Goal: Task Accomplishment & Management: Manage account settings

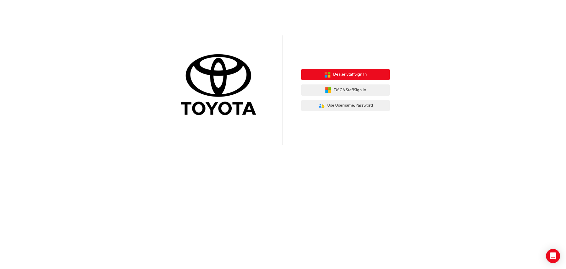
click at [337, 77] on span "Dealer Staff Sign In" at bounding box center [350, 74] width 34 height 7
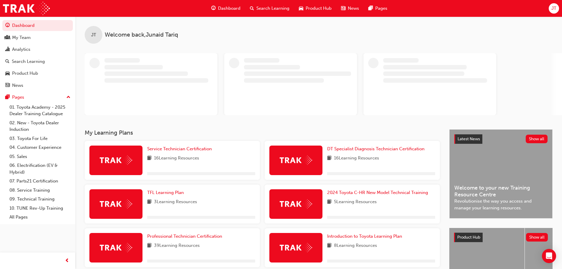
click at [551, 8] on span "JT" at bounding box center [553, 8] width 5 height 7
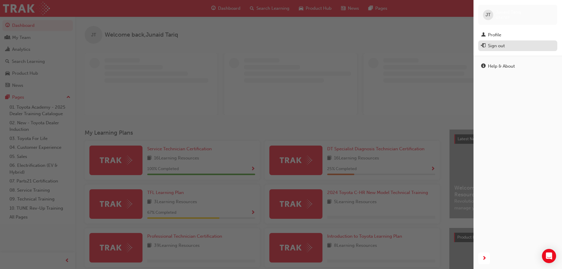
click at [511, 42] on div "Sign out" at bounding box center [517, 45] width 73 height 7
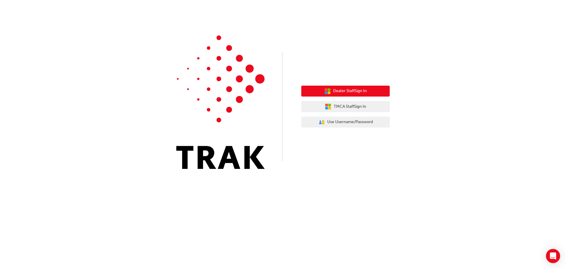
click at [367, 91] on span "Dealer Staff Sign In" at bounding box center [350, 91] width 34 height 7
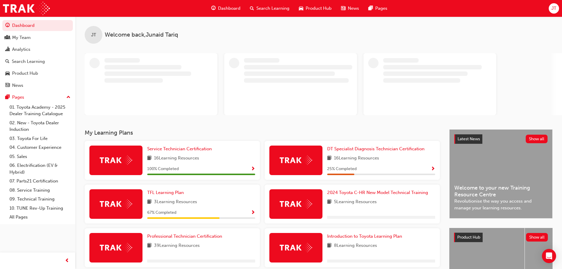
click at [550, 9] on div "JT" at bounding box center [553, 8] width 10 height 10
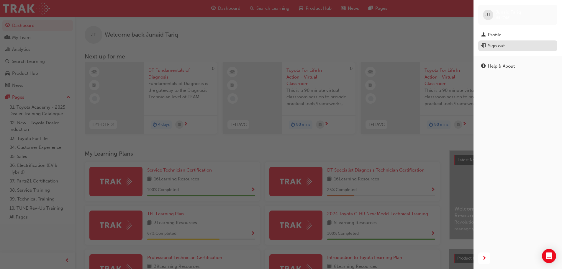
click at [486, 46] on div "Sign out" at bounding box center [517, 45] width 73 height 7
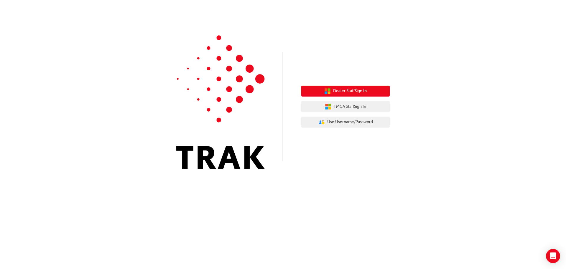
click at [382, 94] on button "Dealer Staff Sign In" at bounding box center [345, 90] width 88 height 11
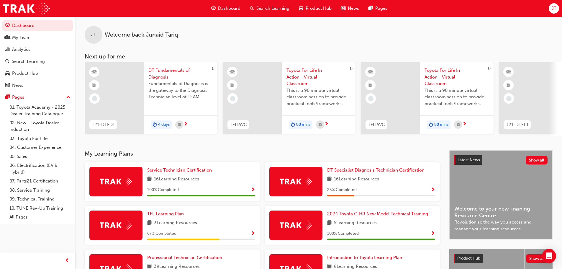
click at [554, 9] on span "JT" at bounding box center [553, 8] width 5 height 7
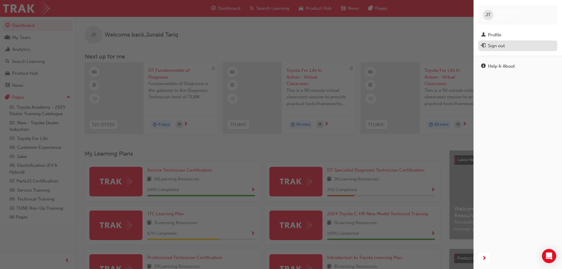
click at [497, 45] on div "Sign out" at bounding box center [496, 45] width 17 height 7
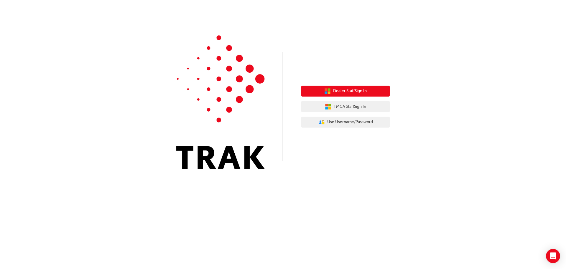
drag, startPoint x: 367, startPoint y: 91, endPoint x: 326, endPoint y: 93, distance: 41.0
click at [326, 93] on icon "button" at bounding box center [326, 92] width 3 height 3
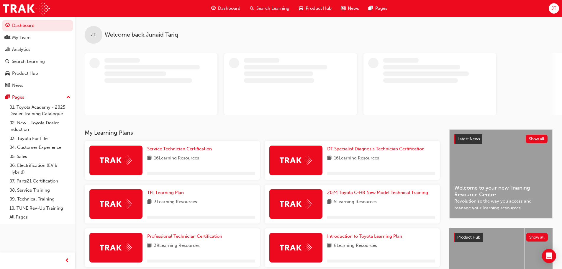
click at [553, 9] on span "JT" at bounding box center [553, 8] width 5 height 7
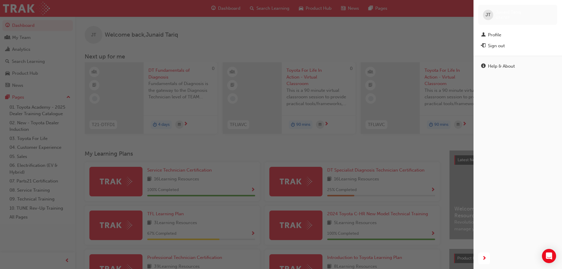
click at [491, 14] on div "JT" at bounding box center [488, 15] width 10 height 10
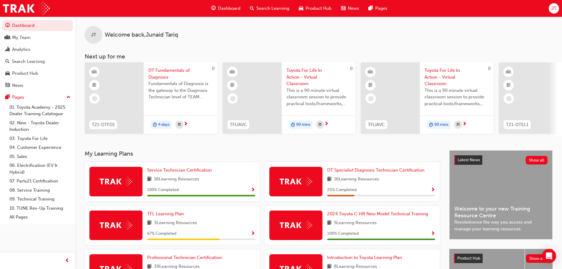
click at [557, 8] on div "JT" at bounding box center [553, 8] width 10 height 10
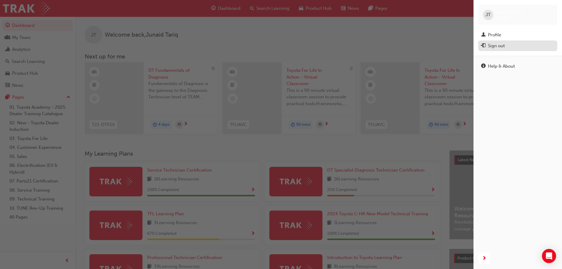
click at [513, 44] on div "Sign out" at bounding box center [517, 45] width 73 height 7
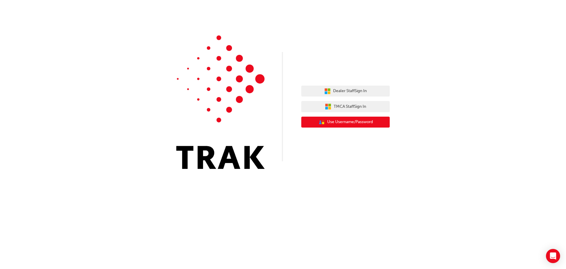
click at [365, 121] on span "Use Username/Password" at bounding box center [350, 122] width 46 height 7
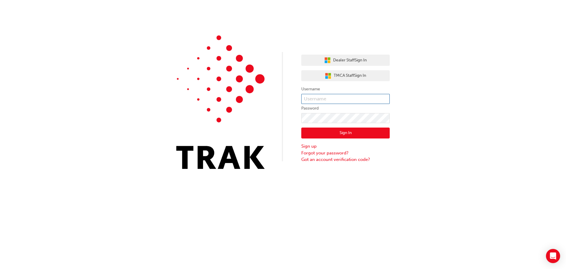
click at [358, 101] on input "text" at bounding box center [345, 99] width 88 height 10
type input "[PERSON_NAME].[PERSON_NAME]"
click at [382, 134] on button "Sign In" at bounding box center [345, 132] width 88 height 11
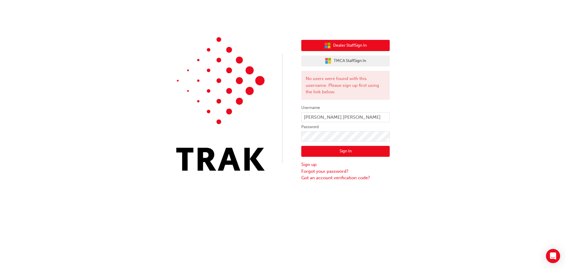
click at [317, 46] on button "Dealer Staff Sign In" at bounding box center [345, 45] width 88 height 11
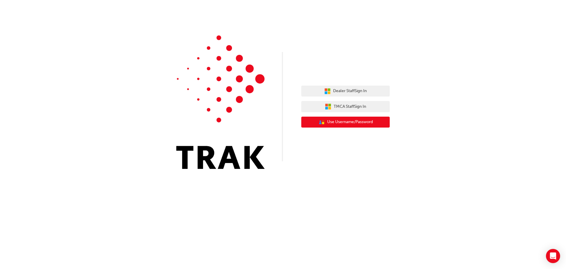
click at [362, 121] on span "Use Username/Password" at bounding box center [350, 122] width 46 height 7
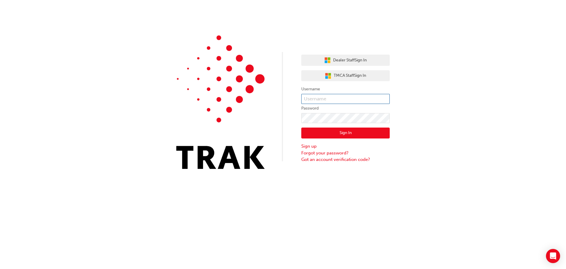
type input "[PERSON_NAME].[PERSON_NAME]"
click at [329, 100] on input "[PERSON_NAME].[PERSON_NAME]" at bounding box center [345, 99] width 88 height 10
click at [318, 134] on button "Sign In" at bounding box center [345, 132] width 88 height 11
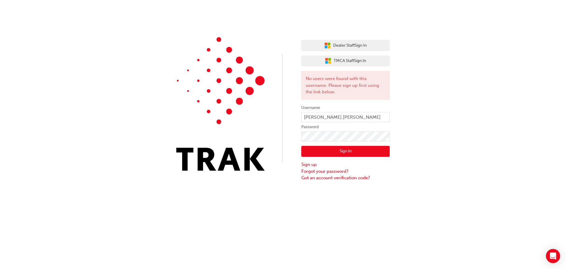
click at [332, 151] on button "Sign In" at bounding box center [345, 151] width 88 height 11
click at [315, 164] on link "Sign up" at bounding box center [345, 164] width 88 height 7
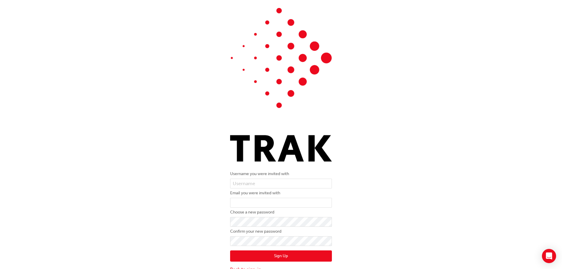
scroll to position [18, 0]
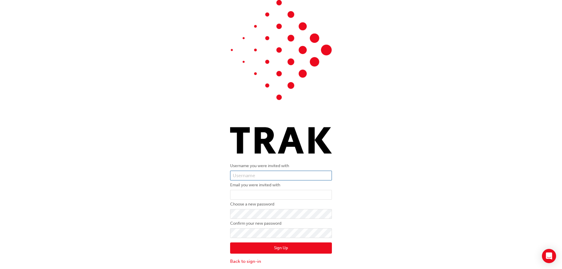
click at [291, 174] on input "text" at bounding box center [281, 175] width 102 height 10
type input "[PERSON_NAME].[PERSON_NAME]"
click at [267, 199] on input "email" at bounding box center [281, 195] width 102 height 10
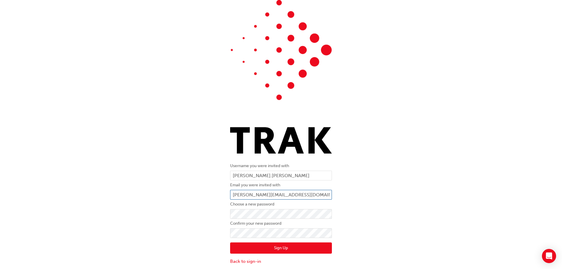
type input "davids@yarravalleytoyota.com.au"
click at [236, 262] on link "Back to sign-in" at bounding box center [281, 261] width 102 height 7
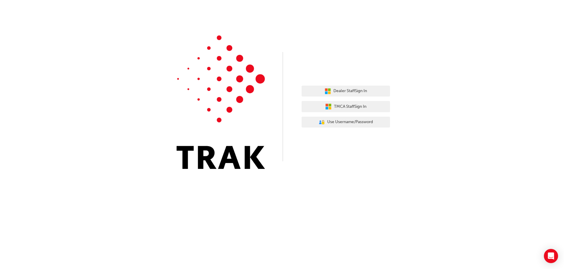
scroll to position [0, 0]
click at [340, 116] on div "Dealer Staff Sign In TMCA Staff Sign In User Authentication Icon - Blue Person,…" at bounding box center [345, 106] width 88 height 51
click at [346, 123] on span "Use Username/Password" at bounding box center [350, 122] width 46 height 7
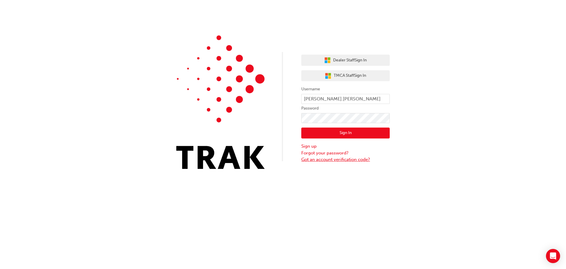
click at [333, 157] on link "Got an account verification code?" at bounding box center [345, 159] width 88 height 7
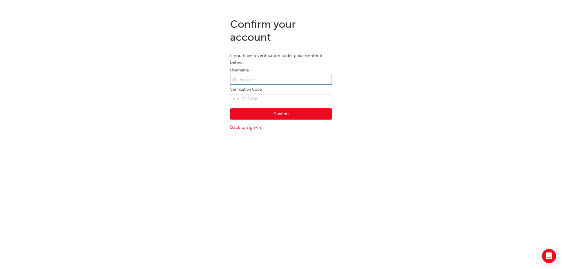
click at [280, 83] on input "text" at bounding box center [281, 80] width 102 height 10
type input "[PERSON_NAME].[PERSON_NAME]"
click at [283, 113] on button "Confirm" at bounding box center [281, 113] width 102 height 11
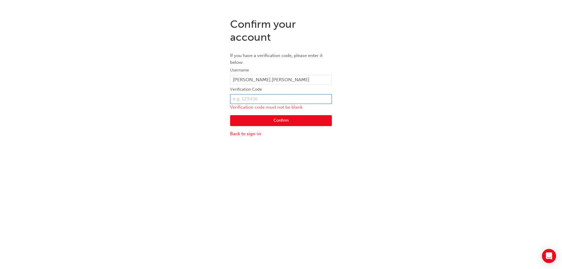
click at [278, 100] on input "text" at bounding box center [281, 99] width 102 height 10
click at [264, 118] on button "Confirm" at bounding box center [281, 120] width 102 height 11
click at [257, 134] on link "Back to sign-in" at bounding box center [281, 133] width 102 height 7
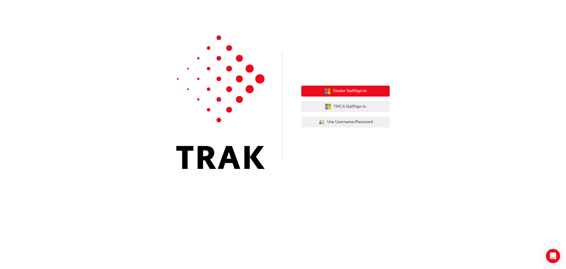
click at [334, 94] on button "Dealer Staff Sign In" at bounding box center [345, 90] width 88 height 11
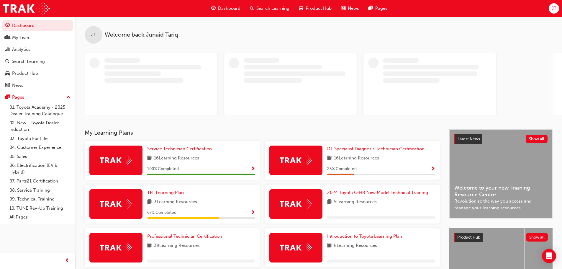
click at [553, 8] on span "JT" at bounding box center [553, 8] width 5 height 7
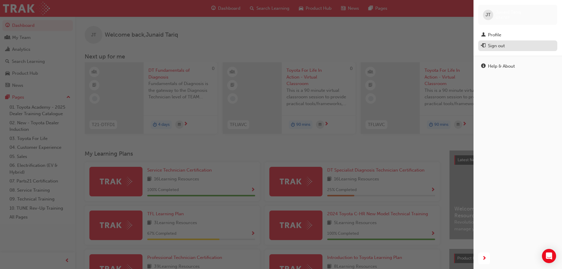
click at [496, 46] on div "Sign out" at bounding box center [496, 45] width 17 height 7
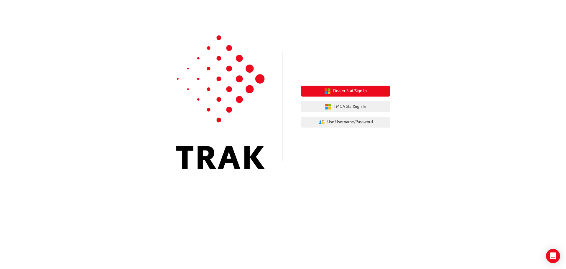
click at [343, 95] on button "Dealer Staff Sign In" at bounding box center [345, 90] width 88 height 11
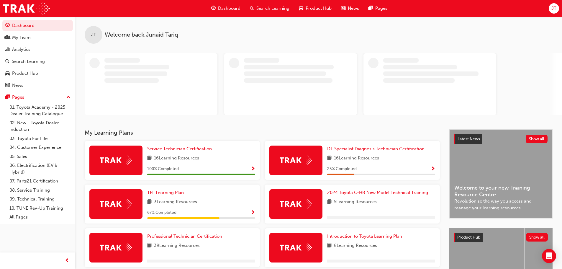
click at [551, 11] on span "JT" at bounding box center [553, 8] width 5 height 7
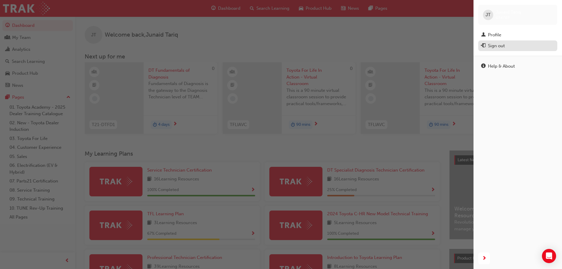
click at [516, 43] on div "Sign out" at bounding box center [517, 45] width 73 height 7
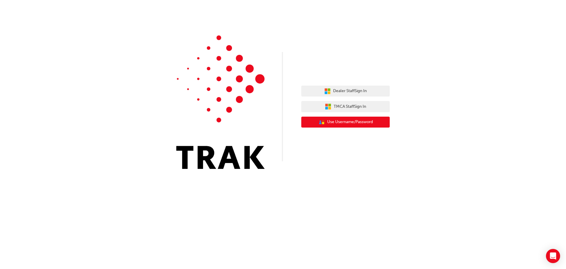
click at [359, 124] on span "Use Username/Password" at bounding box center [350, 122] width 46 height 7
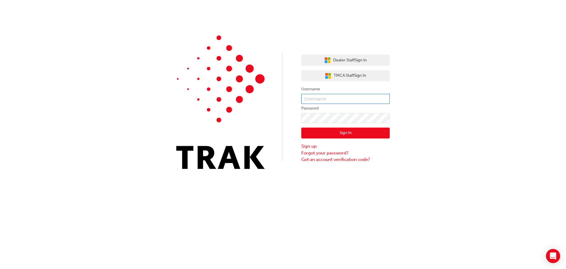
type input "[PERSON_NAME].[PERSON_NAME]"
click at [347, 101] on input "[PERSON_NAME].[PERSON_NAME]" at bounding box center [345, 99] width 88 height 10
click at [326, 136] on button "Sign In" at bounding box center [345, 132] width 88 height 11
